Goal: Transaction & Acquisition: Book appointment/travel/reservation

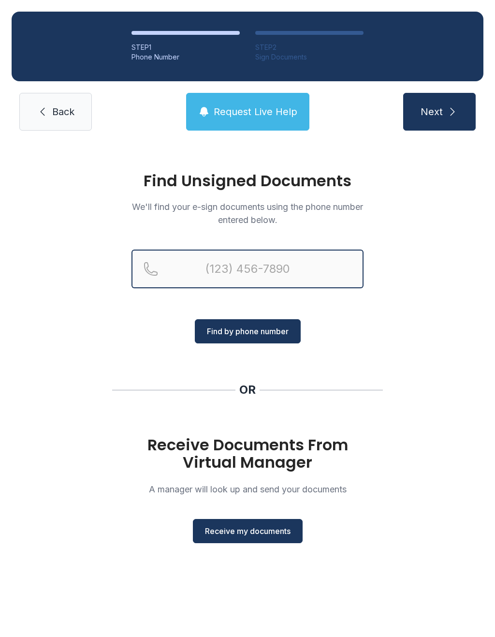
click at [330, 250] on input "Reservation phone number" at bounding box center [248, 269] width 232 height 39
type input "("
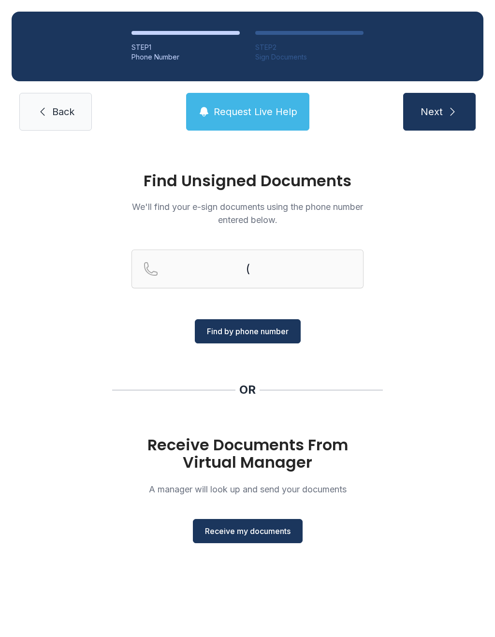
click at [428, 397] on div "Find Unsigned Documents We'll find your e-sign documents using the phone number…" at bounding box center [247, 362] width 495 height 440
click at [276, 530] on span "Receive my documents" at bounding box center [248, 531] width 86 height 12
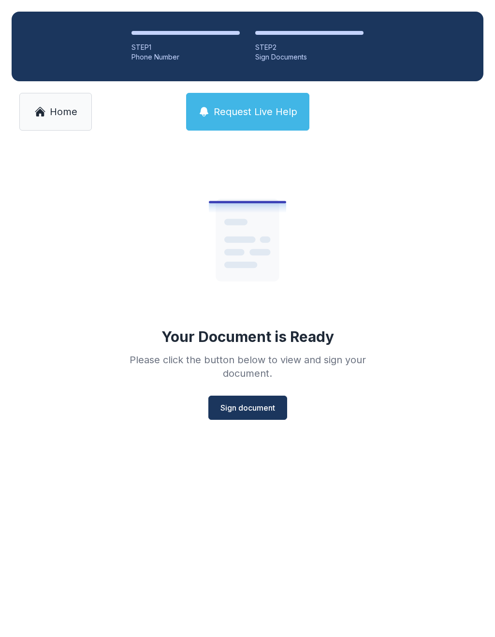
click at [264, 403] on span "Sign document" at bounding box center [248, 408] width 55 height 12
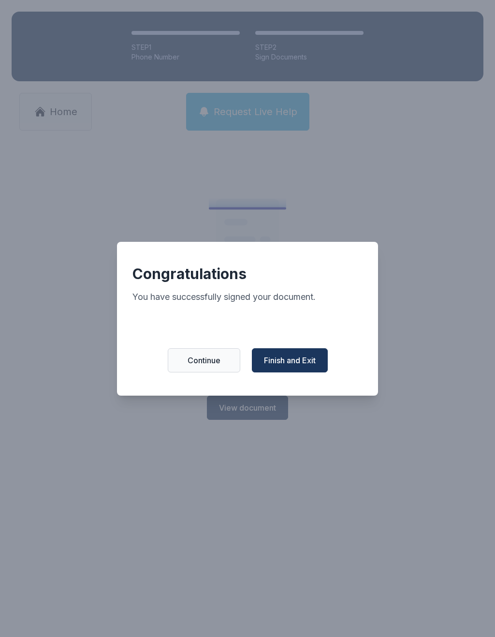
click at [300, 366] on span "Finish and Exit" at bounding box center [290, 360] width 52 height 12
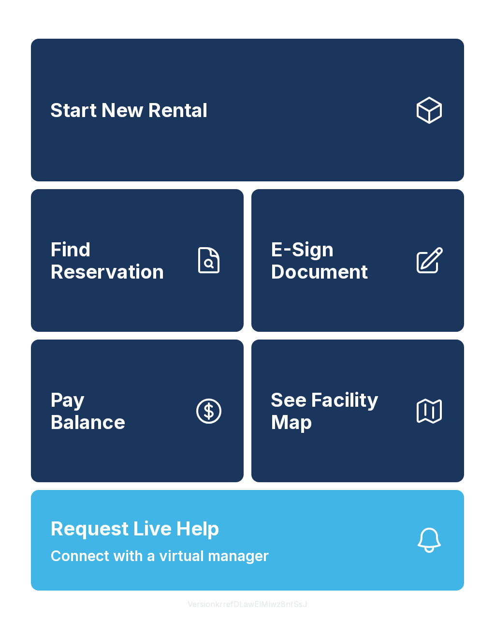
click at [356, 433] on span "See Facility Map" at bounding box center [338, 411] width 135 height 44
click at [236, 129] on link "Start New Rental" at bounding box center [247, 110] width 433 height 143
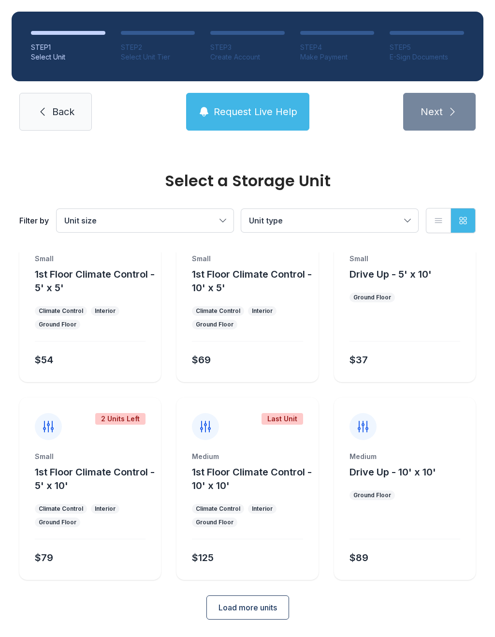
scroll to position [52, 0]
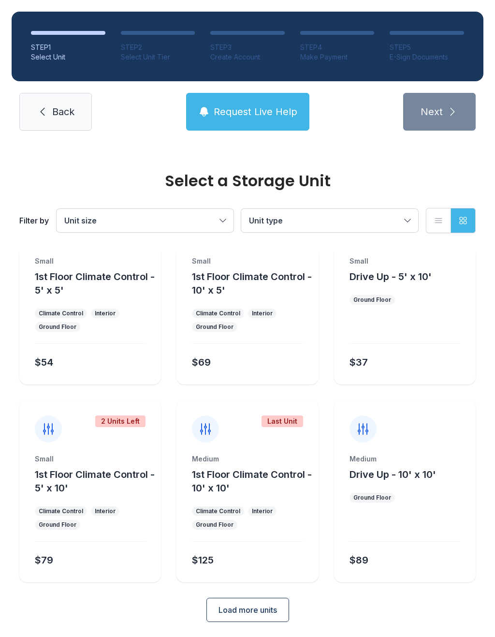
click at [216, 221] on span "Unit size" at bounding box center [140, 221] width 152 height 12
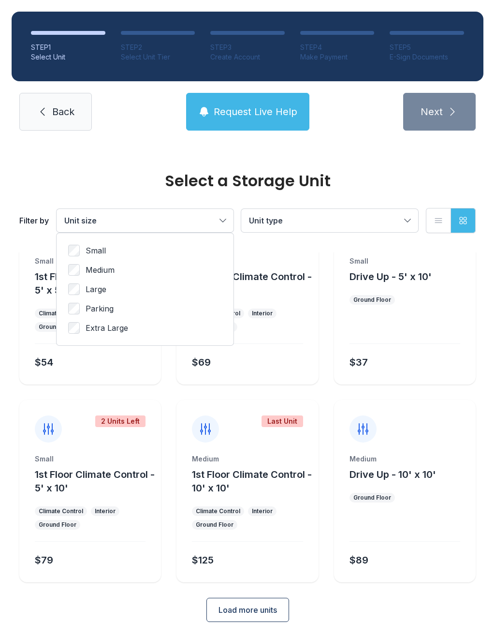
click at [65, 329] on div "Small Medium Large Parking Extra Large" at bounding box center [145, 289] width 177 height 112
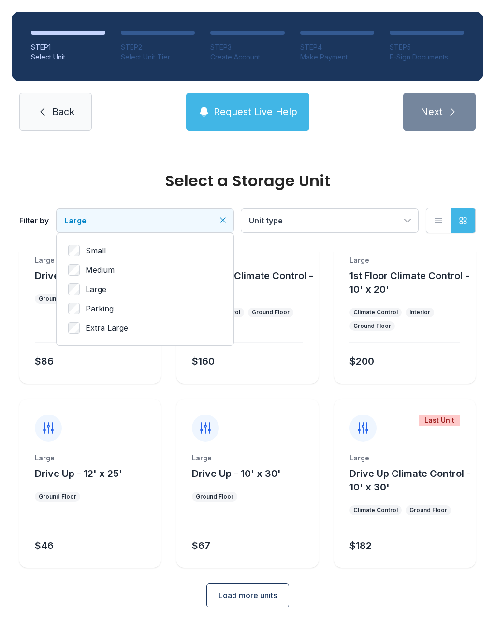
scroll to position [39, 0]
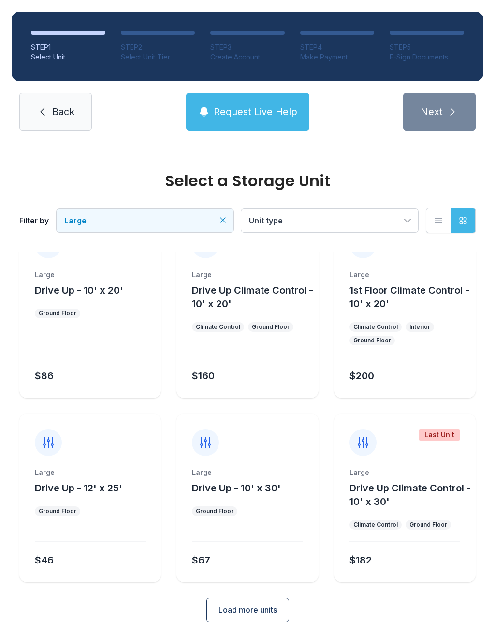
click at [87, 482] on span "Drive Up - 12' x 25'" at bounding box center [79, 488] width 88 height 12
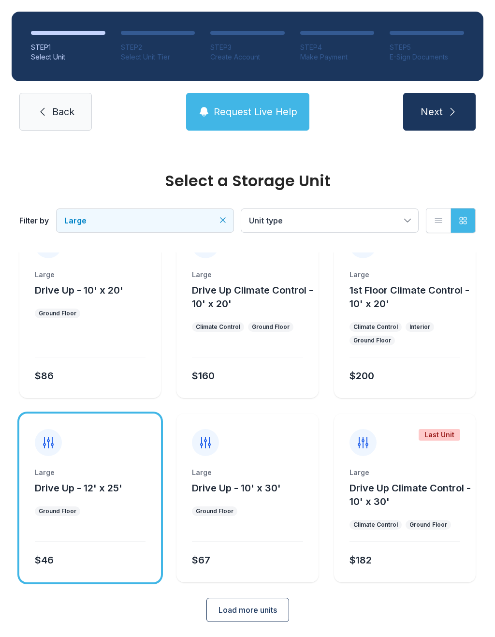
click at [95, 502] on div "Large Drive Up - 12' x 25' Ground Floor $46" at bounding box center [90, 525] width 142 height 115
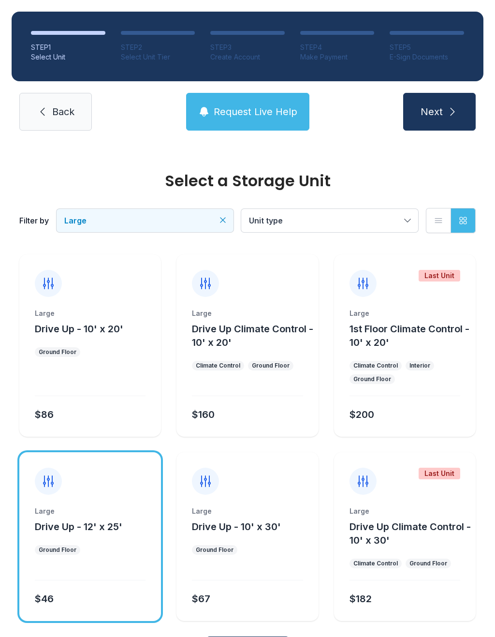
scroll to position [0, 0]
click at [90, 328] on span "Drive Up - 10' x 20'" at bounding box center [79, 329] width 88 height 12
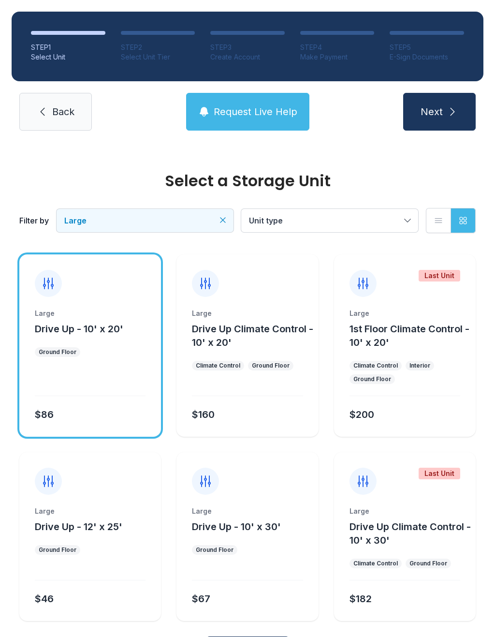
click at [88, 543] on div "Large Drive Up - 12' x 25' Ground Floor $46" at bounding box center [90, 563] width 142 height 115
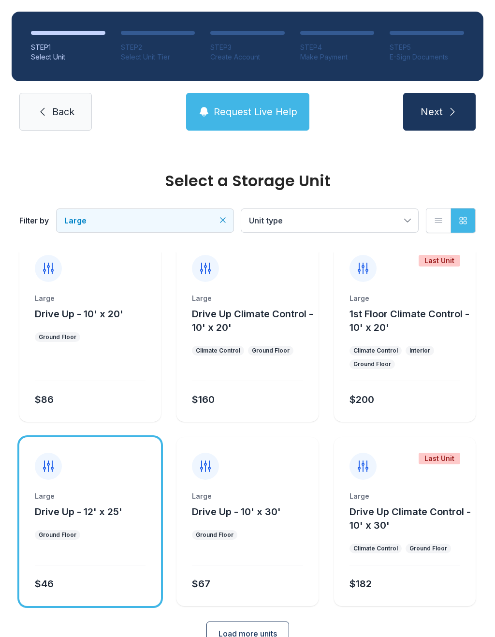
scroll to position [16, 0]
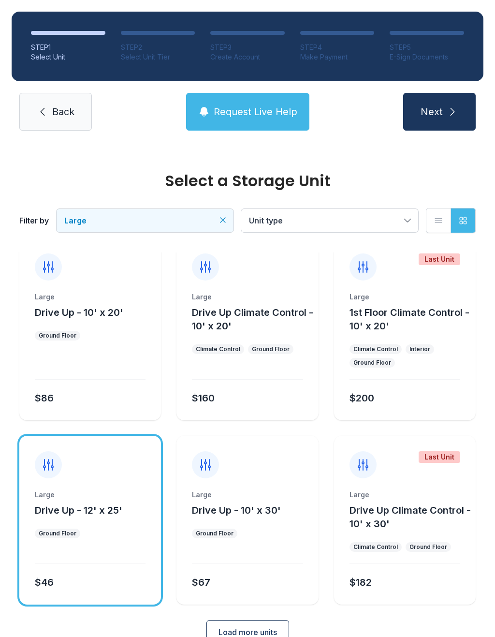
click at [111, 325] on div "Large Drive Up - 10' x 20' Ground Floor $86" at bounding box center [90, 356] width 142 height 128
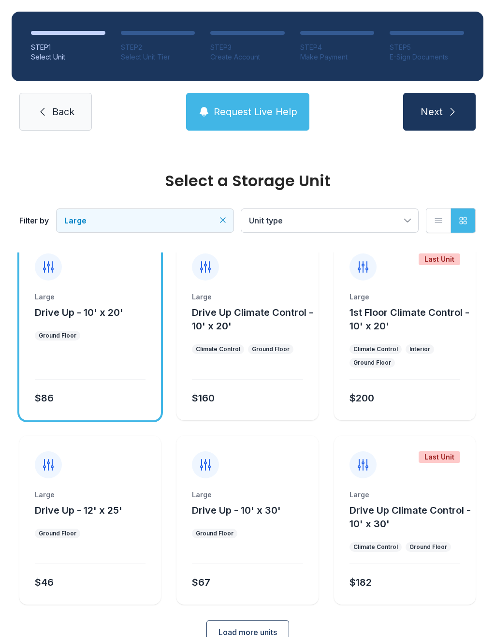
click at [91, 537] on ul "Ground Floor" at bounding box center [90, 534] width 111 height 10
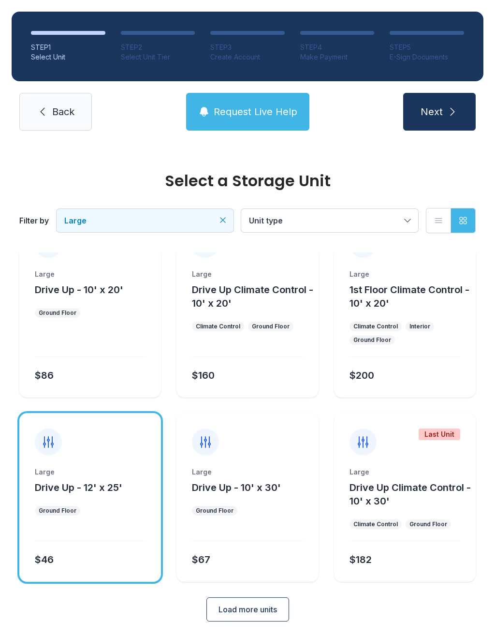
scroll to position [39, 0]
click at [437, 139] on div "STEP 1 Select Unit STEP 2 Select Unit Tier STEP 3 Create Account STEP 4 Make Pa…" at bounding box center [247, 71] width 495 height 142
click at [441, 108] on span "Next" at bounding box center [432, 112] width 22 height 14
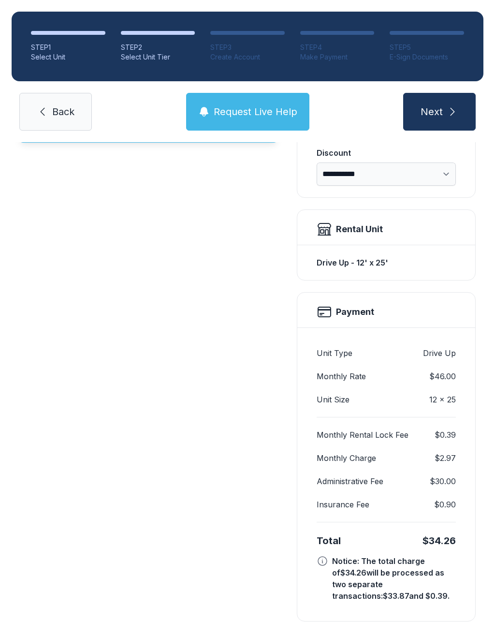
scroll to position [208, 0]
click at [454, 110] on icon "submit" at bounding box center [453, 112] width 12 height 12
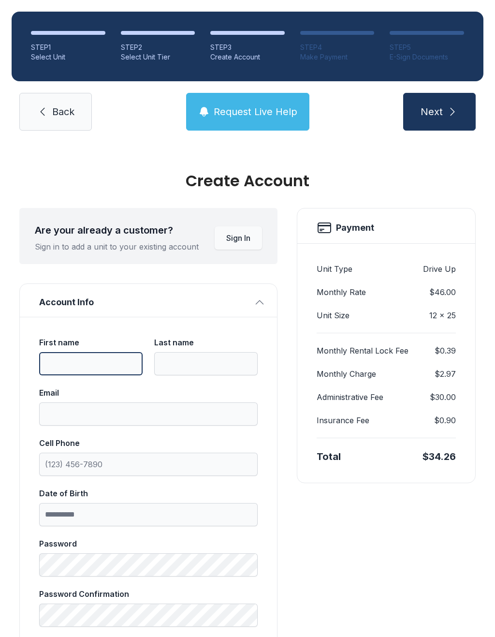
click at [63, 361] on input "First name" at bounding box center [90, 363] width 103 height 23
type input "****"
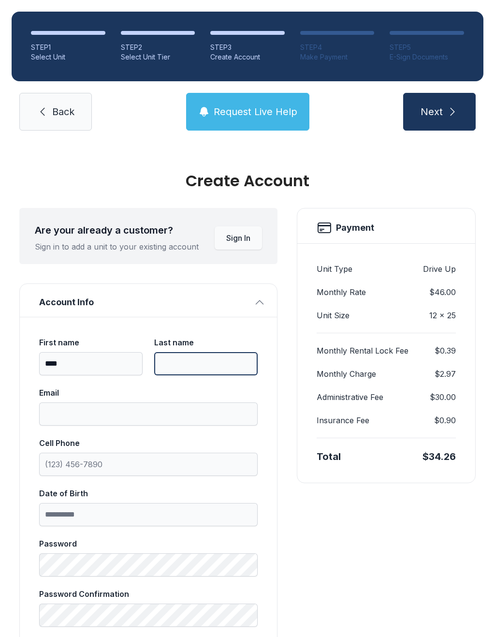
click at [209, 373] on input "Last name" at bounding box center [205, 363] width 103 height 23
type input "*****"
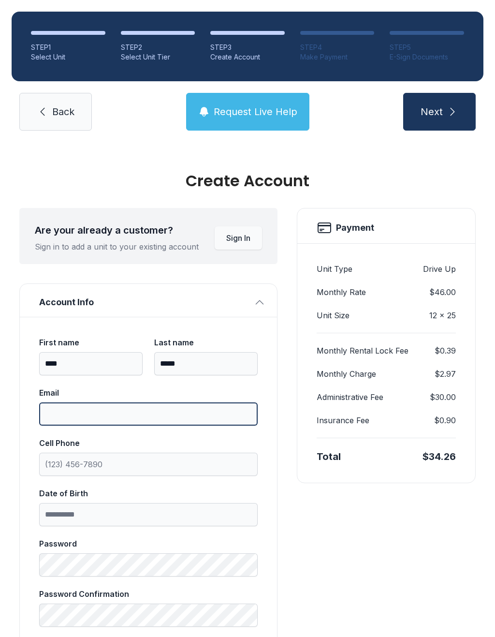
click at [66, 412] on input "Email" at bounding box center [148, 413] width 219 height 23
type input "**********"
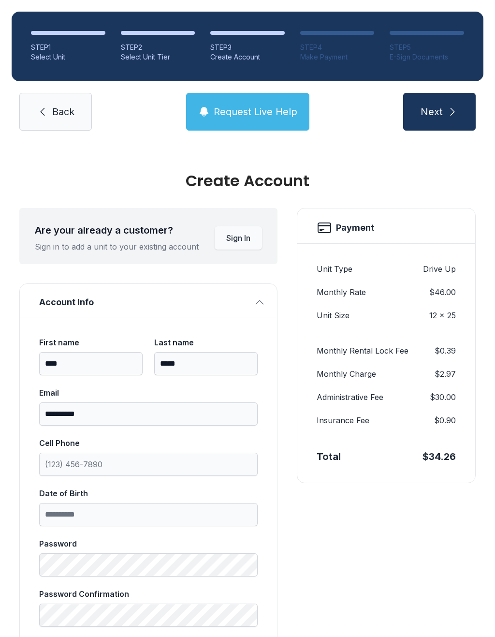
click at [58, 127] on link "Back" at bounding box center [55, 112] width 73 height 38
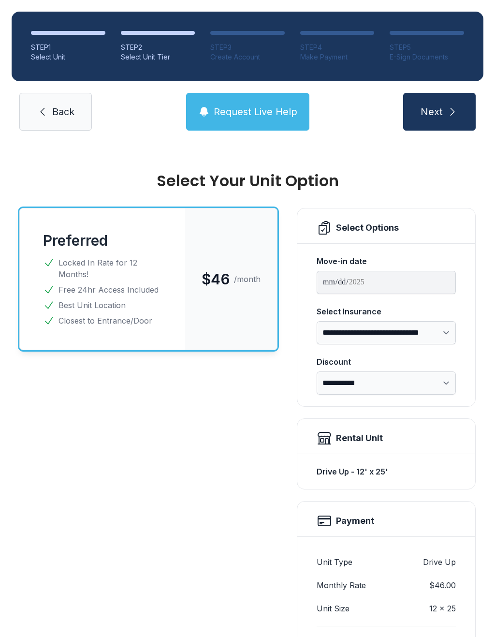
click at [57, 125] on link "Back" at bounding box center [55, 112] width 73 height 38
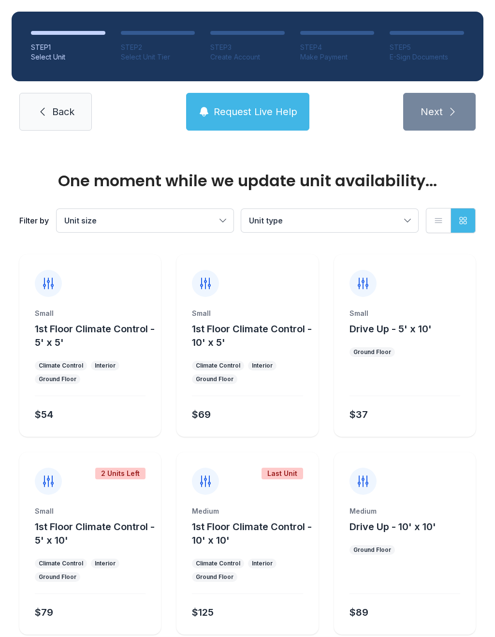
click at [45, 109] on icon at bounding box center [43, 112] width 12 height 12
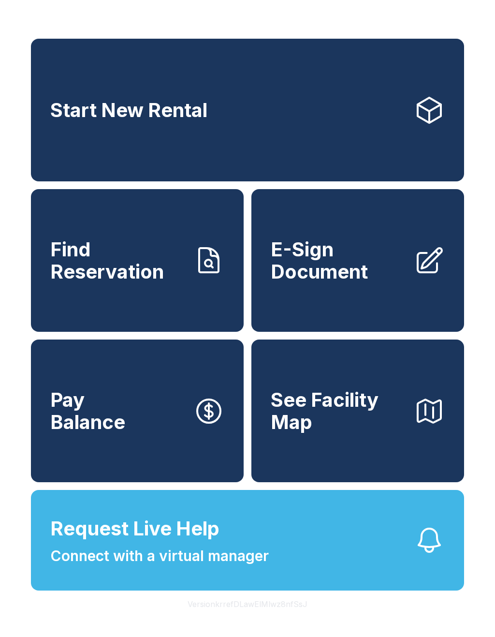
click at [247, 565] on span "Request Live Help Connect with a virtual manager" at bounding box center [159, 540] width 219 height 53
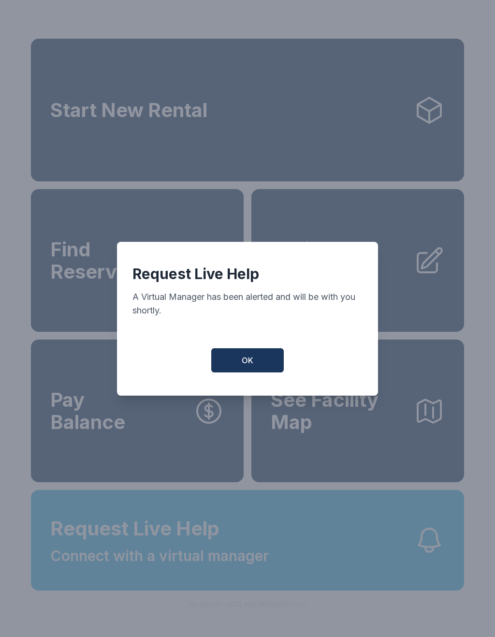
click at [250, 361] on span "OK" at bounding box center [248, 360] width 12 height 12
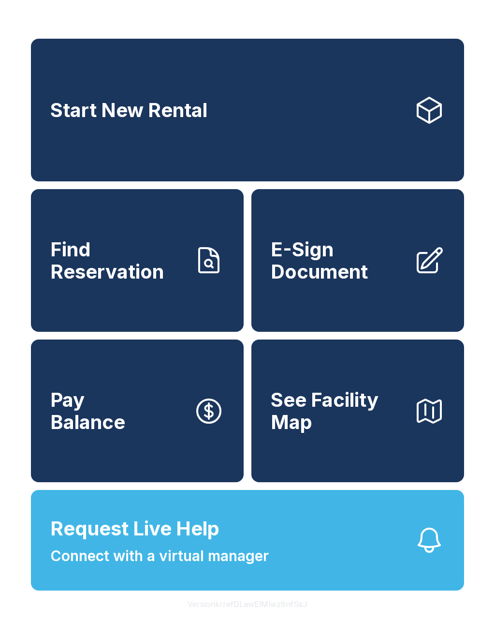
click at [291, 116] on link "Start New Rental" at bounding box center [247, 110] width 433 height 143
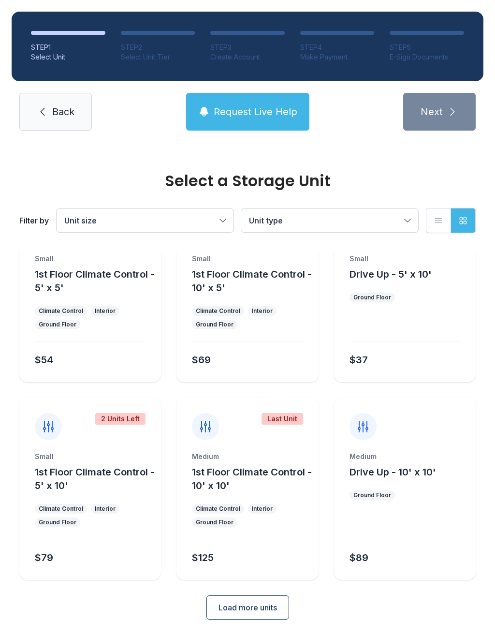
scroll to position [52, 0]
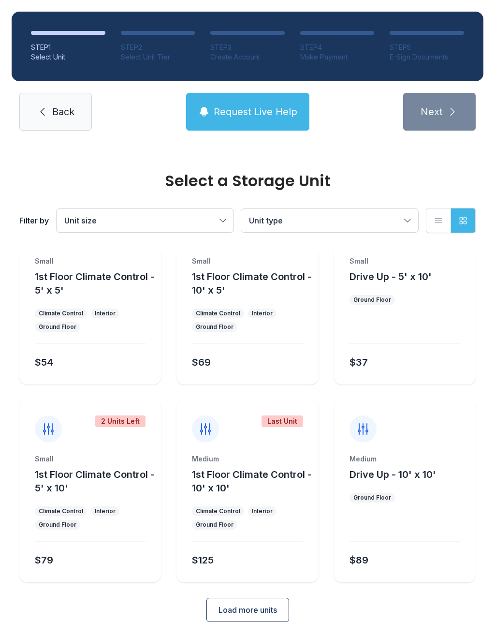
click at [251, 613] on span "Load more units" at bounding box center [248, 610] width 59 height 12
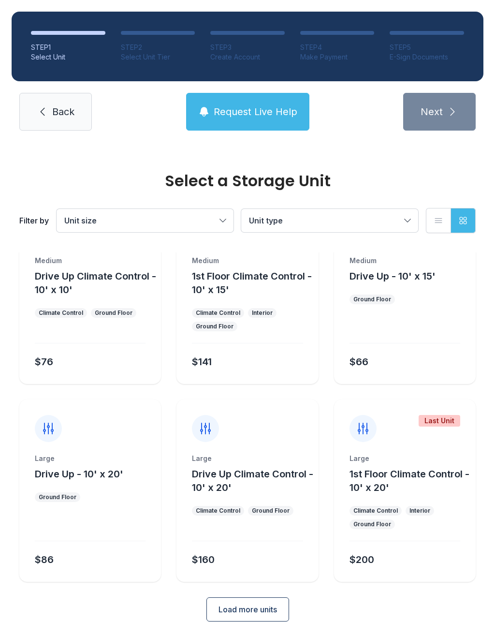
scroll to position [448, 0]
click at [249, 610] on span "Load more units" at bounding box center [248, 610] width 59 height 12
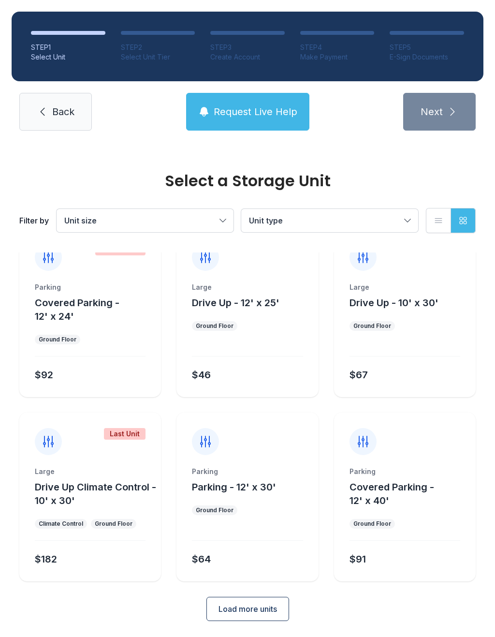
scroll to position [816, 0]
click at [254, 301] on span "Drive Up - 12' x 25'" at bounding box center [236, 304] width 88 height 12
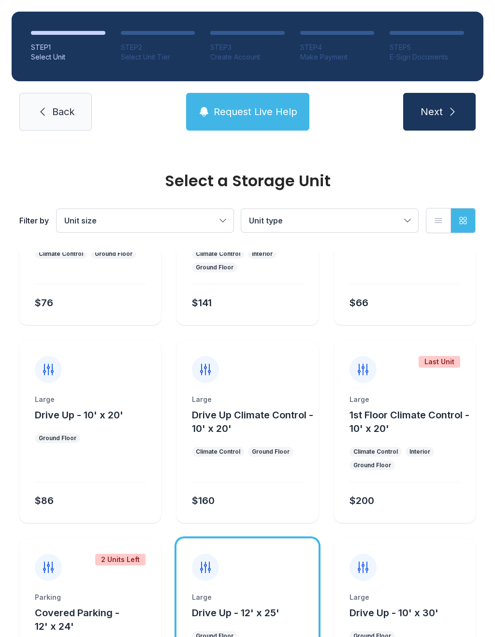
scroll to position [507, 0]
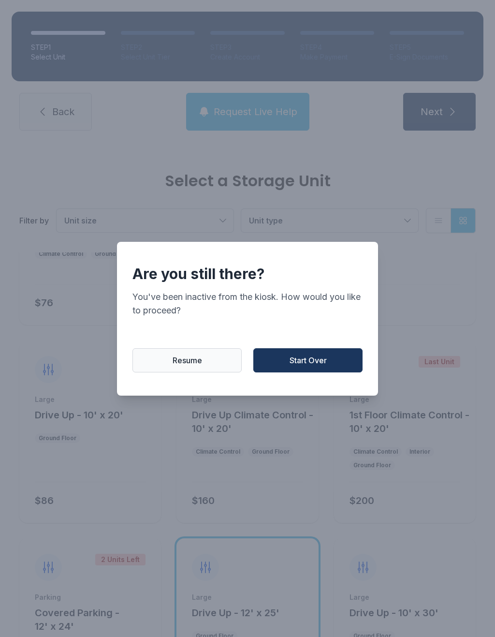
click at [188, 372] on button "Resume" at bounding box center [186, 360] width 109 height 24
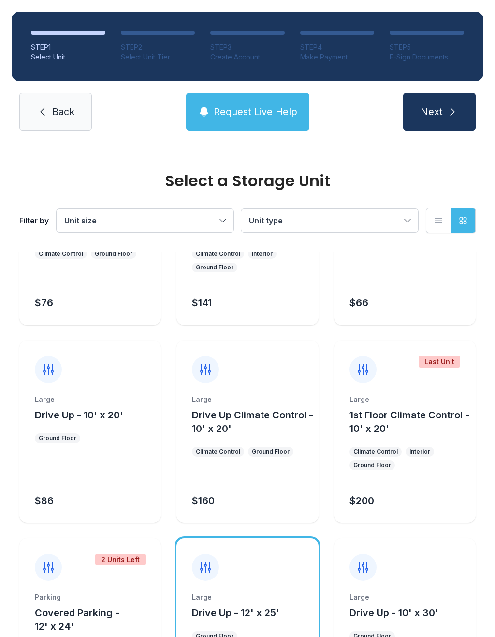
click at [96, 405] on div "Large Drive Up - 10' x 20'" at bounding box center [90, 408] width 111 height 27
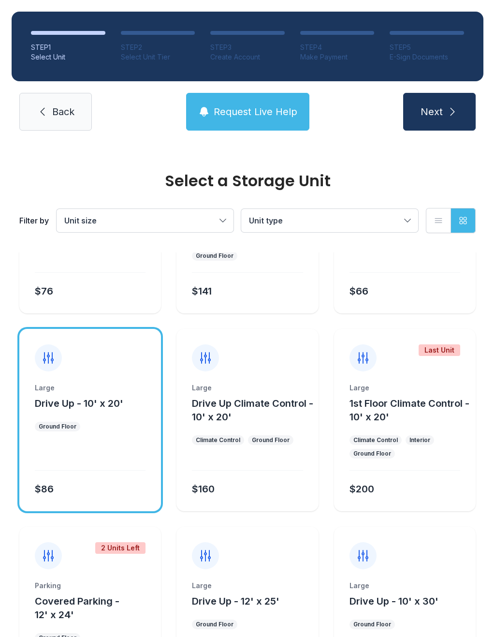
scroll to position [520, 0]
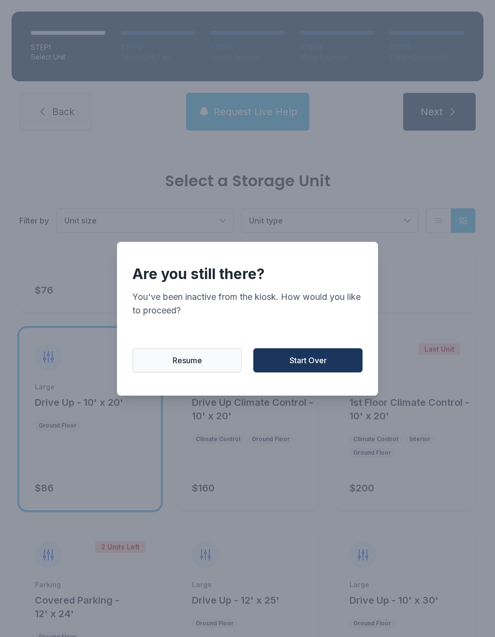
click at [203, 365] on button "Resume" at bounding box center [186, 360] width 109 height 24
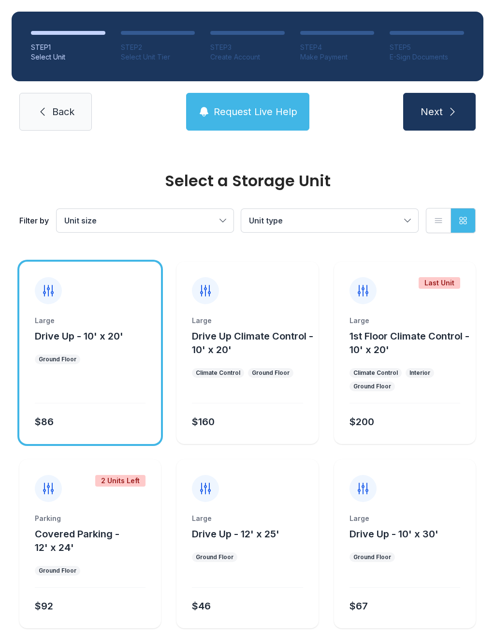
scroll to position [587, 0]
click at [59, 110] on span "Back" at bounding box center [63, 112] width 22 height 14
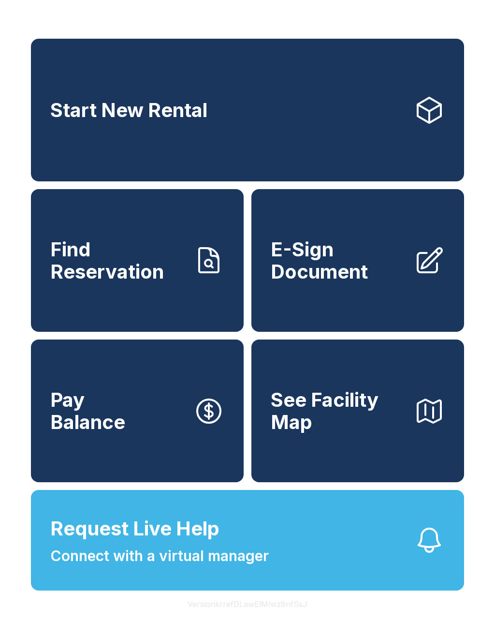
click at [352, 263] on span "E-Sign Document" at bounding box center [338, 260] width 135 height 44
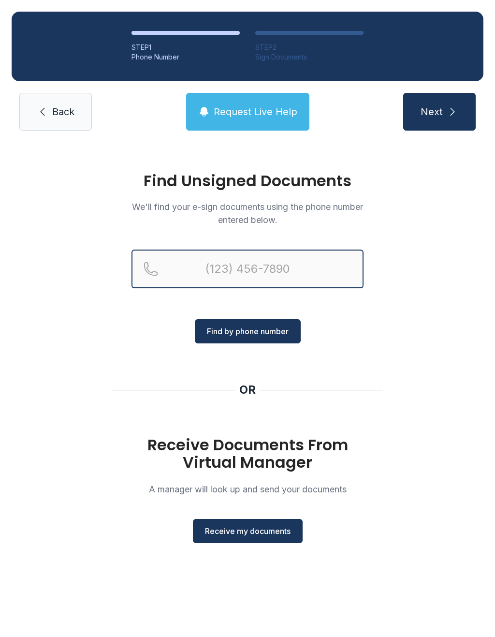
click at [224, 277] on input "Reservation phone number" at bounding box center [248, 269] width 232 height 39
type input "[PHONE_NUMBER]"
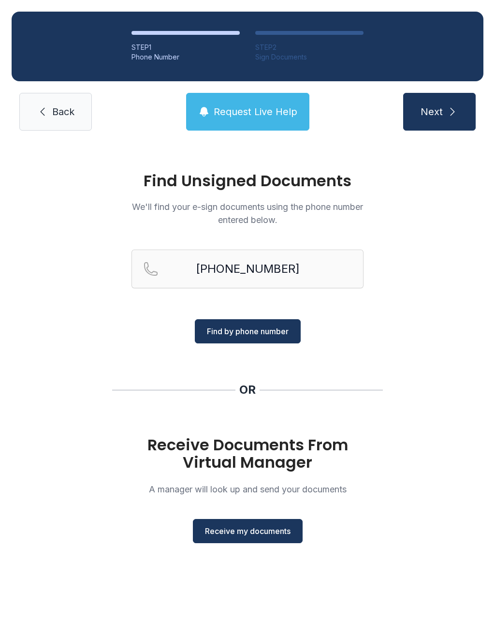
click at [253, 333] on span "Find by phone number" at bounding box center [248, 331] width 82 height 12
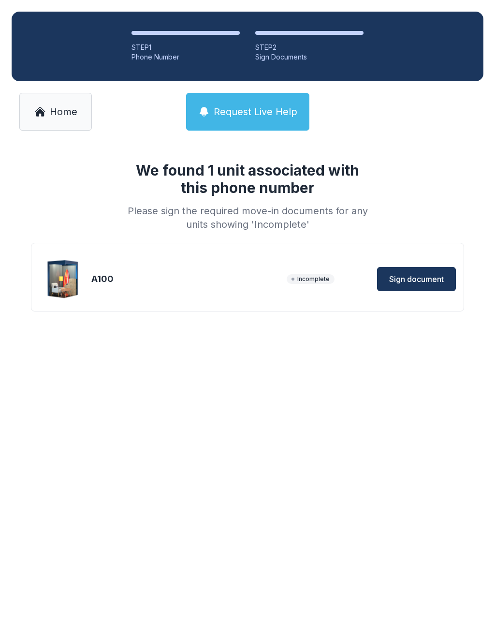
click at [416, 279] on span "Sign document" at bounding box center [416, 279] width 55 height 12
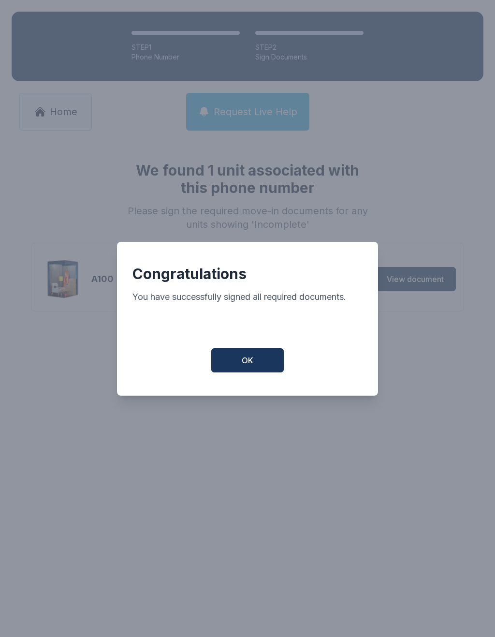
click at [251, 366] on span "OK" at bounding box center [248, 360] width 12 height 12
